Goal: Task Accomplishment & Management: Manage account settings

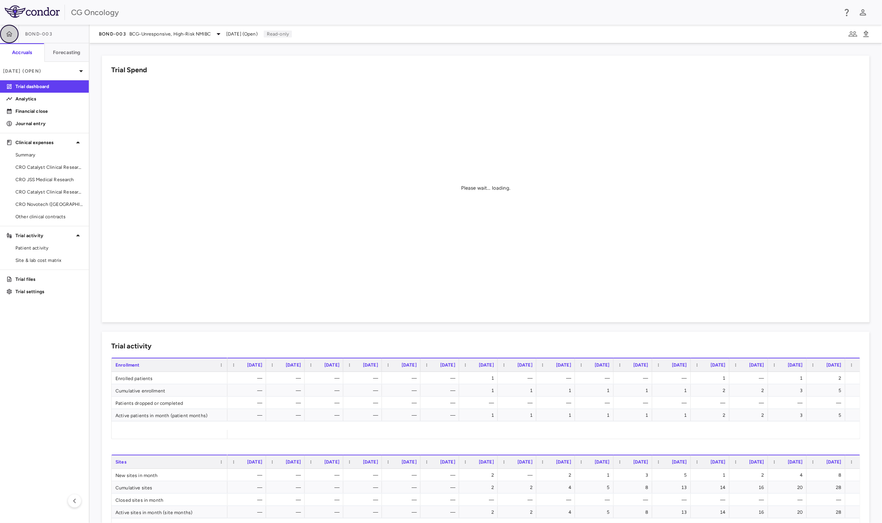
click at [7, 32] on icon "button" at bounding box center [9, 34] width 8 height 8
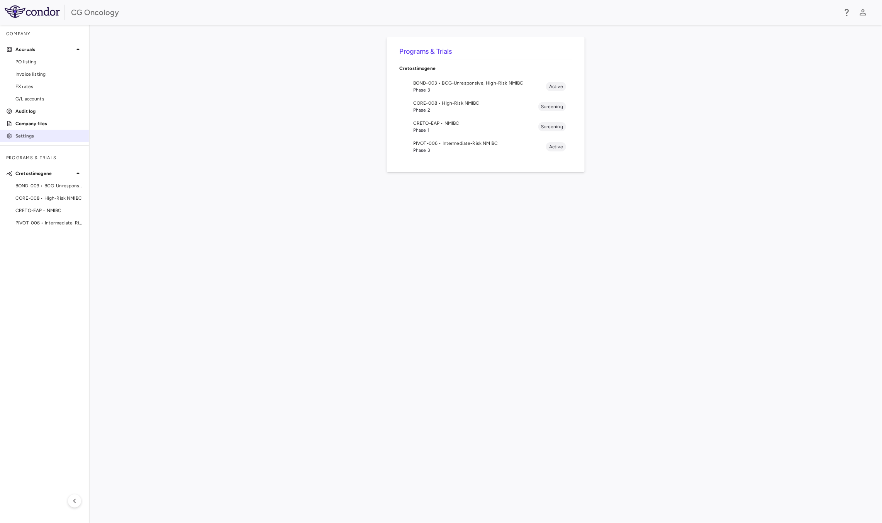
click at [34, 135] on p "Settings" at bounding box center [48, 136] width 67 height 7
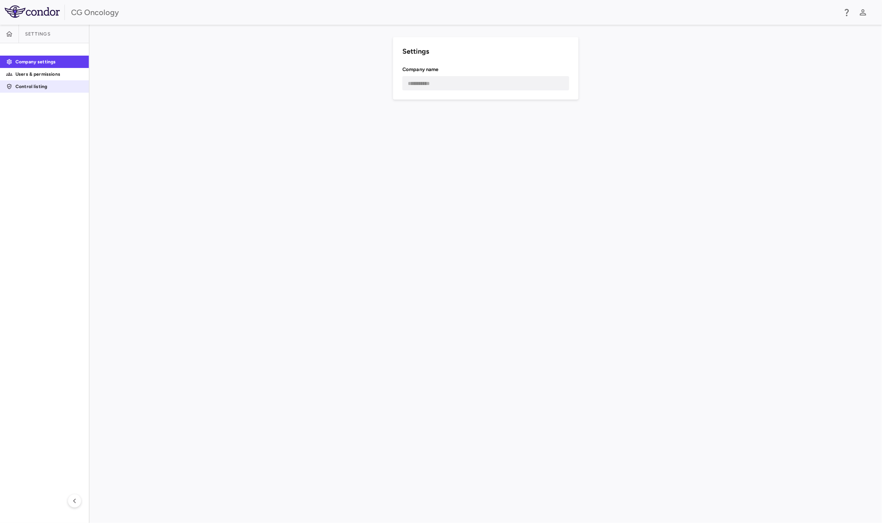
click at [50, 85] on p "Control listing" at bounding box center [48, 86] width 67 height 7
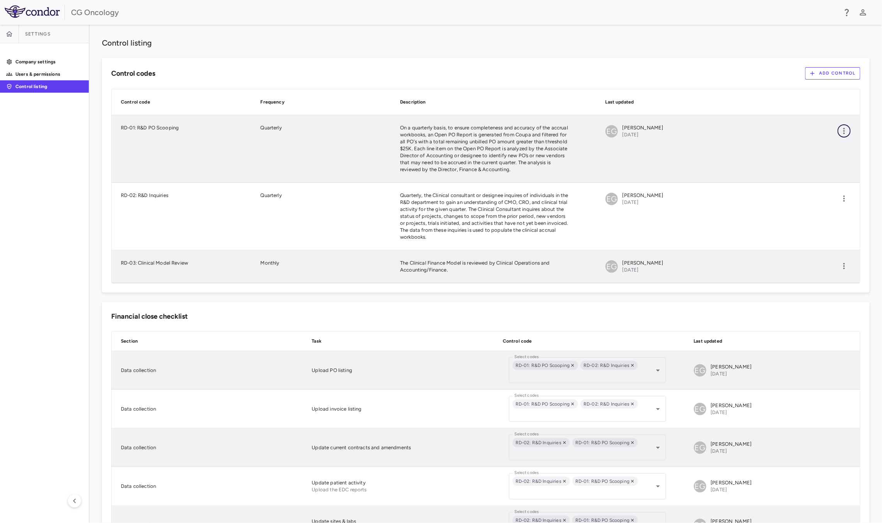
click at [838, 137] on button "button" at bounding box center [844, 130] width 13 height 13
click at [487, 65] on div at bounding box center [441, 261] width 882 height 523
click at [48, 69] on link "Users & permissions" at bounding box center [44, 74] width 89 height 12
